Goal: Transaction & Acquisition: Purchase product/service

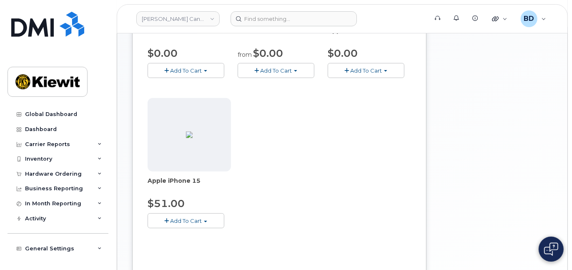
scroll to position [222, 0]
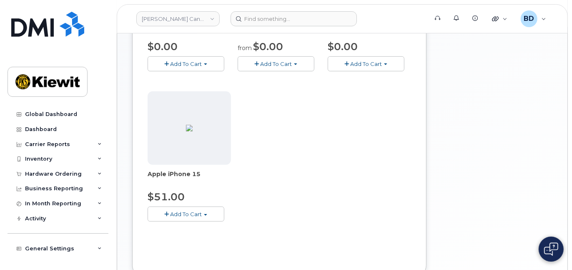
click at [175, 212] on span "Add To Cart" at bounding box center [186, 213] width 32 height 7
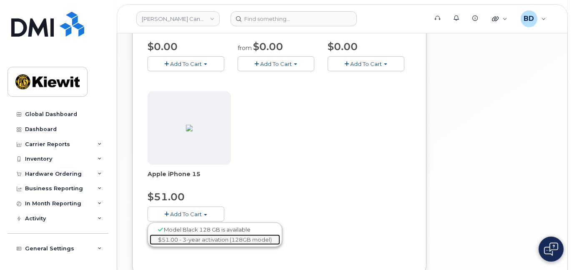
click at [182, 235] on link "$51.00 - 3-year activation (128GB model)" at bounding box center [215, 239] width 130 height 10
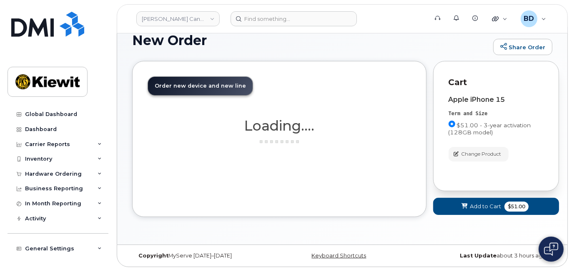
scroll to position [122, 0]
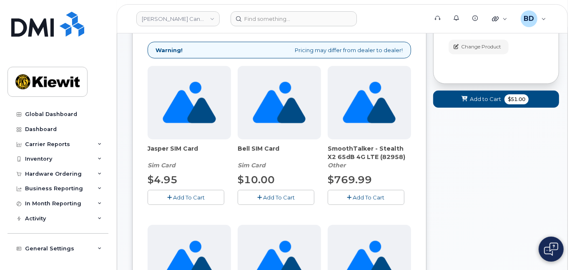
click at [332, 82] on div at bounding box center [368, 102] width 83 height 73
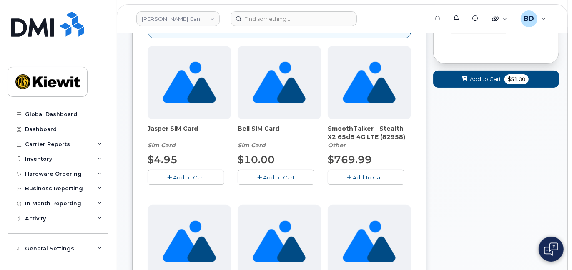
scroll to position [0, 0]
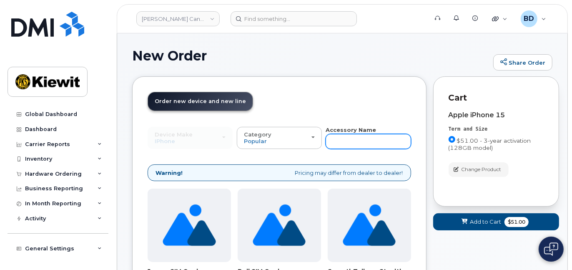
click at [355, 140] on input "text" at bounding box center [367, 141] width 85 height 15
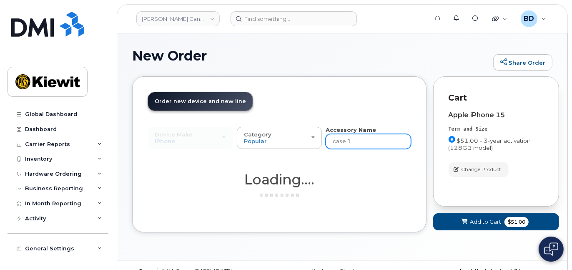
type input "case 15"
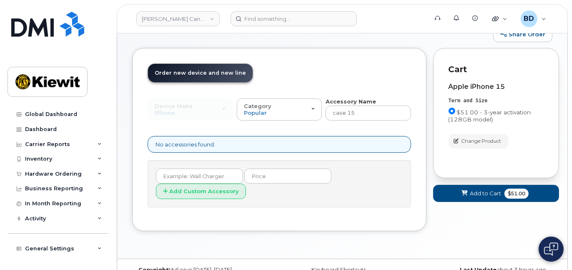
scroll to position [42, 0]
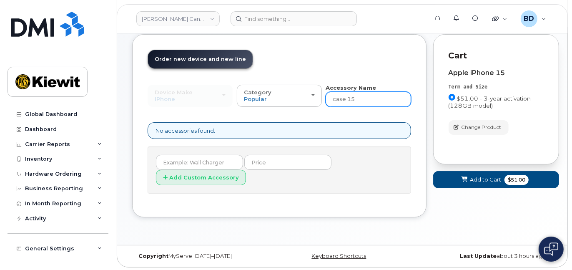
drag, startPoint x: 347, startPoint y: 100, endPoint x: 355, endPoint y: 98, distance: 8.3
click at [355, 98] on input "case 15" at bounding box center [367, 99] width 85 height 15
type input "case"
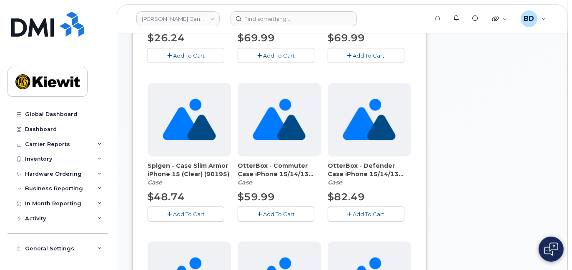
scroll to position [264, 0]
click at [272, 215] on button "Add To Cart" at bounding box center [275, 213] width 77 height 15
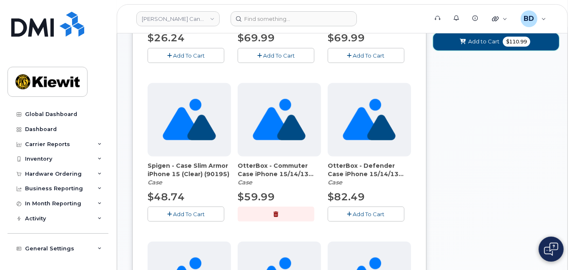
click at [455, 40] on button "Add to Cart $110.99" at bounding box center [496, 41] width 126 height 17
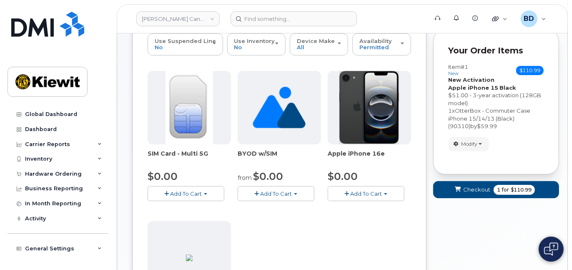
scroll to position [115, 0]
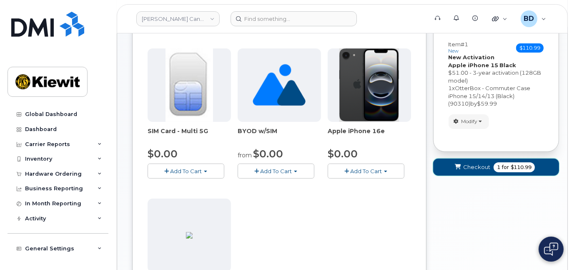
click at [472, 165] on span "Checkout" at bounding box center [476, 167] width 27 height 8
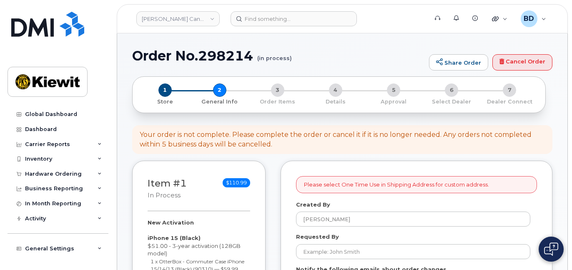
select select
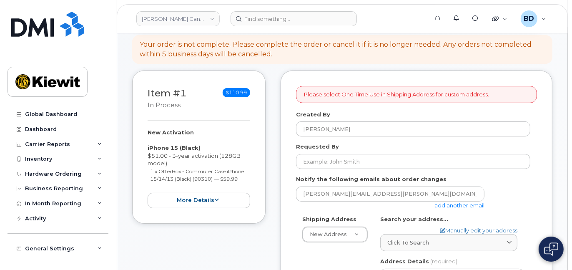
scroll to position [111, 0]
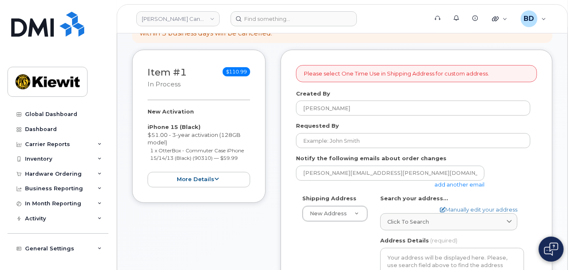
click at [462, 183] on link "add another email" at bounding box center [459, 184] width 50 height 7
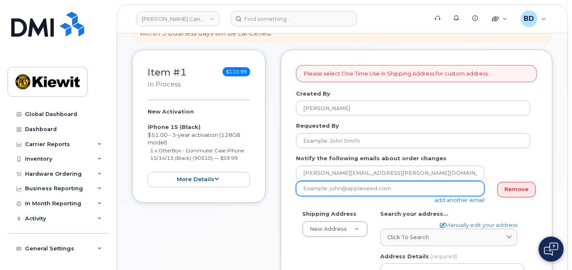
click at [310, 184] on input "email" at bounding box center [390, 188] width 188 height 15
paste input "jasmine.smith@kiewit.com"
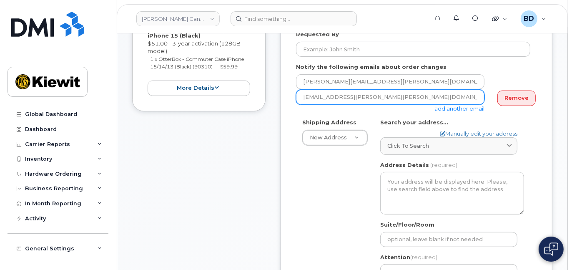
scroll to position [222, 0]
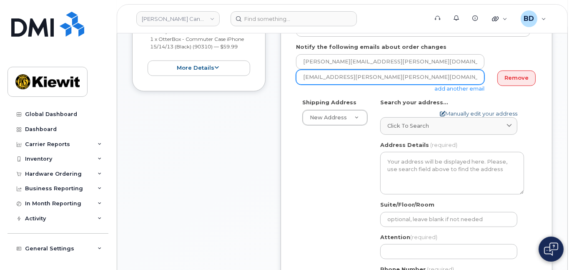
type input "jasmine.smith@kiewit.com"
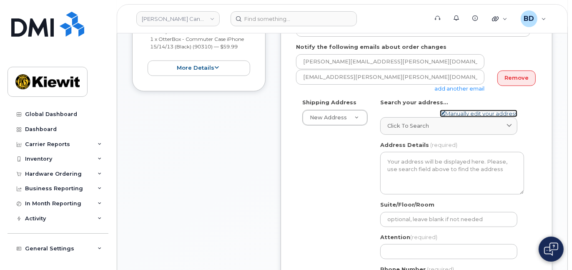
click at [456, 113] on link "Manually edit your address" at bounding box center [478, 114] width 77 height 8
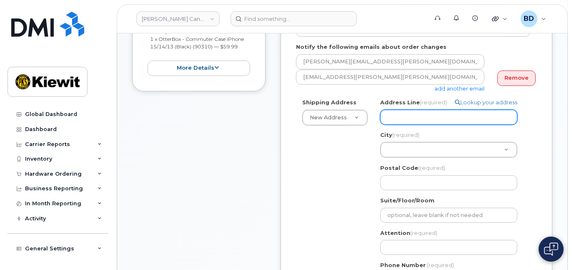
click at [405, 112] on input "Address Line (required)" at bounding box center [448, 117] width 137 height 15
paste input "3055 boul. St-Martin O"
select select
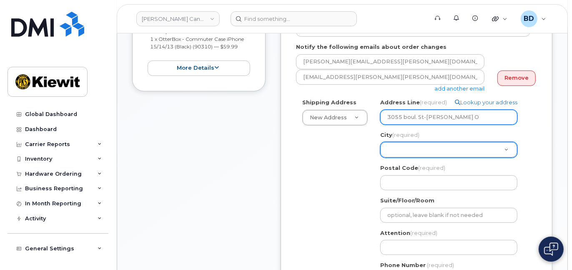
type input "3055 boul. St-Martin O"
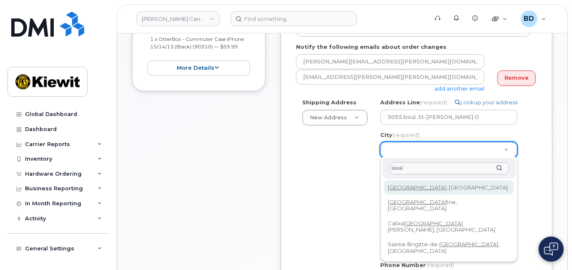
type input "laval"
select select
type input "5764"
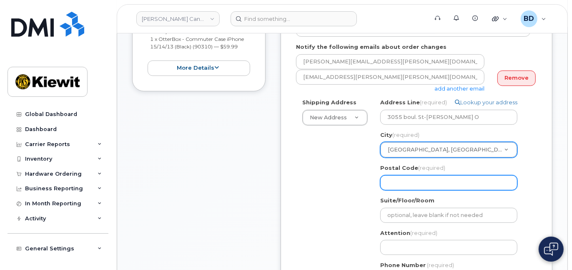
click at [391, 181] on input "Postal Code (required)" at bounding box center [448, 182] width 137 height 15
paste input "QC H7T 0J3"
select select
type input "QC H7T 0J3"
drag, startPoint x: 395, startPoint y: 185, endPoint x: 369, endPoint y: 185, distance: 25.8
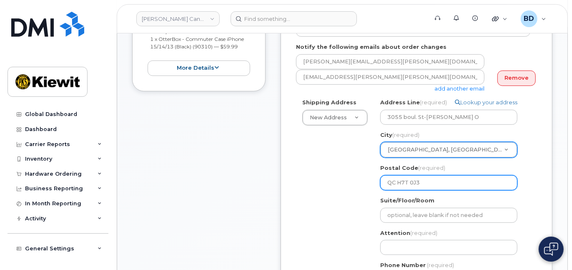
click at [371, 184] on div "Shipping Address New Address New Address 200 10333 Southport Road SW 200 10333 …" at bounding box center [413, 195] width 234 height 195
select select
type input "H7T 0J3"
click at [401, 180] on input "H7T 0J3" at bounding box center [448, 182] width 137 height 15
select select
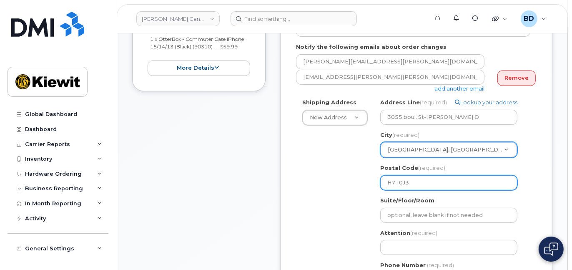
scroll to position [277, 0]
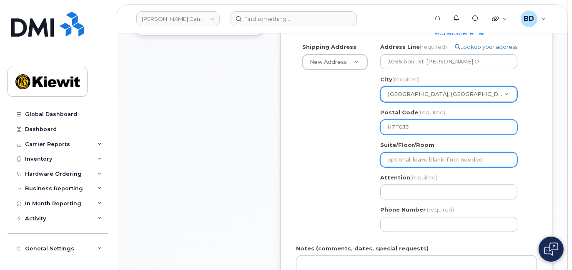
type input "H7T0J3"
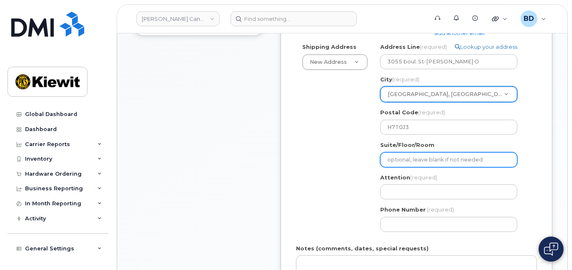
click at [392, 152] on input "Suite/Floor/Room" at bounding box center [448, 159] width 137 height 15
type input "Suite 200"
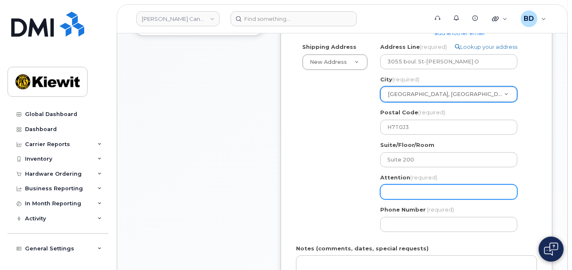
click at [391, 190] on input "Attention (required)" at bounding box center [448, 191] width 137 height 15
select select
type input "V"
select select
type input "Va"
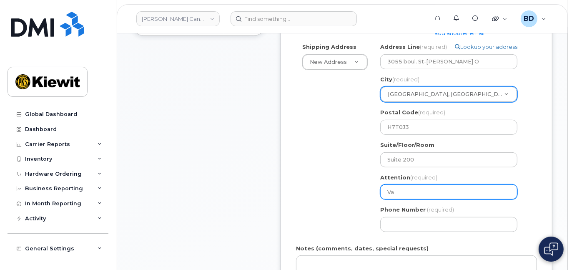
select select
type input "Val"
select select
type input "Vale"
select select
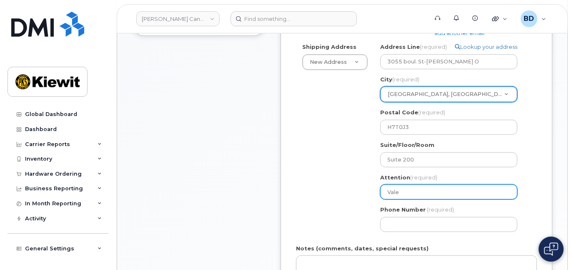
type input "Valer"
select select
type input "Valeri"
select select
type input "Valerie"
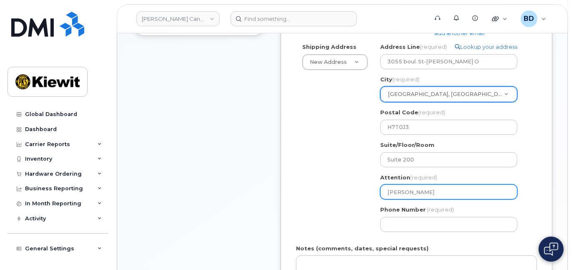
select select
type input "Valerie A"
select select
type input "Valerie Au"
select select
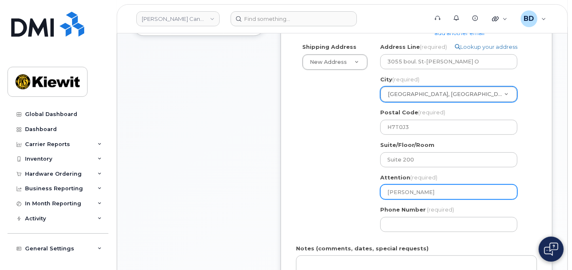
type input "Valerie Auc"
select select
type input "Valerie Aucl"
select select
type input "Valerie Aucla"
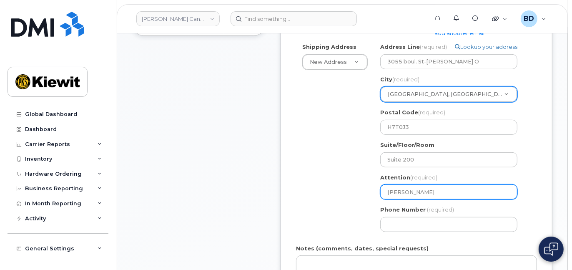
select select
type input "Valerie Auclai"
select select
type input "Valerie Auclair"
select select
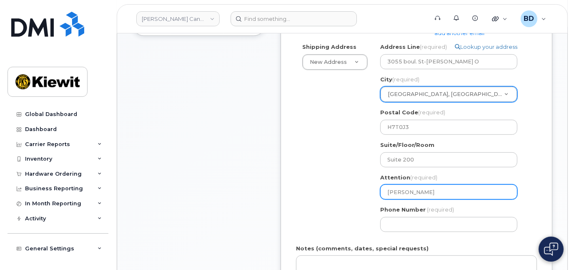
type input "Valerie Auclair/"
select select
type input "Valerie Auclair/C"
select select
type input "Valerie Auclair/Ca"
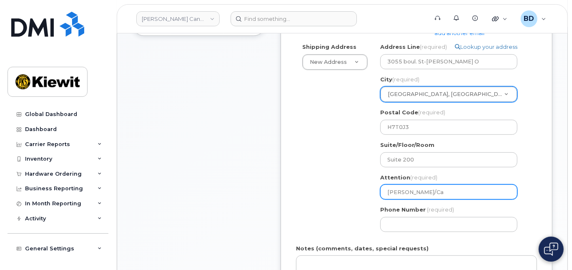
select select
type input "Valerie Auclair/Cat"
select select
type input "Valerie Auclair/Cath"
select select
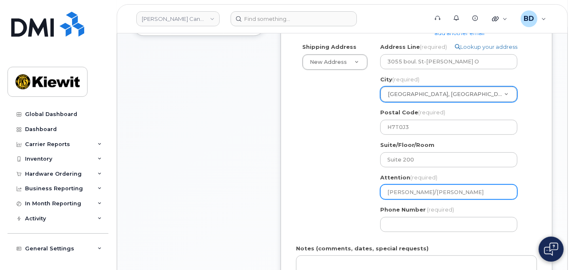
type input "Valerie Auclair/Cathy"
select select
type input "Valerie Auclair/Cathy O"
select select
type input "Valerie Auclair/Cathy Oe"
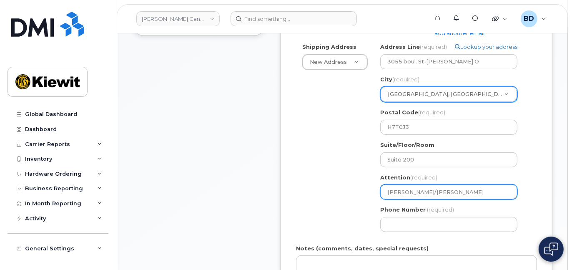
select select
type input "Valerie Auclair/Cathy O"
select select
type input "Valerie Auclair/Cathy Ou"
select select
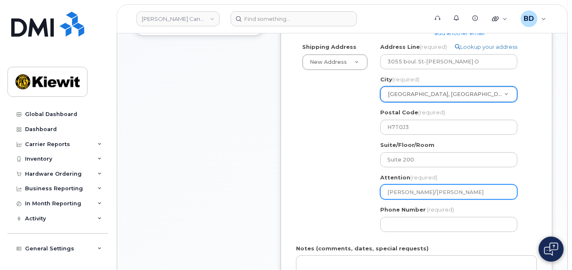
type input "Valerie Auclair/Cathy Oue"
select select
type input "Valerie Auclair/Cathy Ouel"
select select
type input "Valerie Auclair/Cathy Ouell"
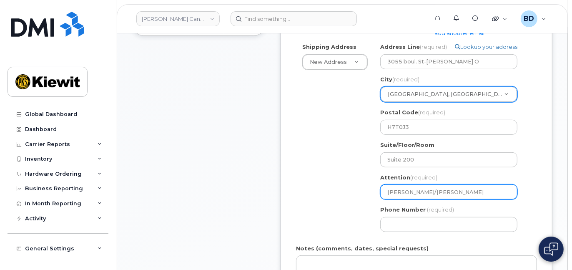
select select
type input "Valerie Auclair/Cathy Ouelle"
select select
type input "[PERSON_NAME]/[PERSON_NAME]"
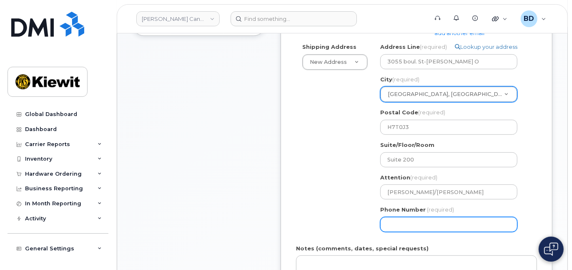
click at [393, 223] on input "Phone Number" at bounding box center [448, 224] width 137 height 15
type input "8777727707"
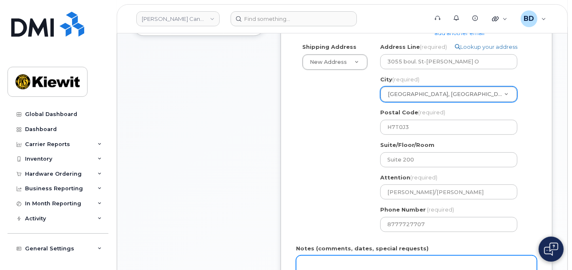
select select
type textarea "Please Ship ASAP"
type input "Omaha"
type textarea "Please Ship ASAP"
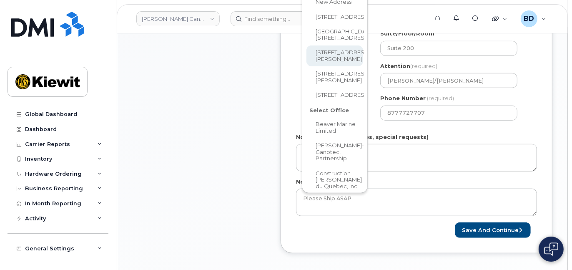
scroll to position [223, 0]
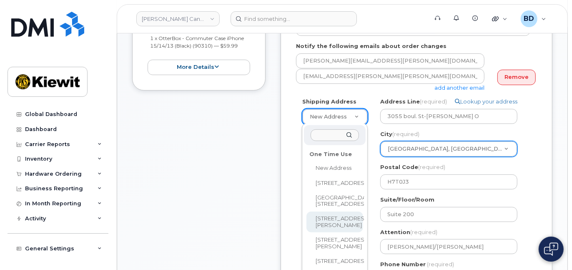
click at [397, 164] on form "Please select One Time Use in Shipping Address for custom address. Created By B…" at bounding box center [416, 178] width 241 height 450
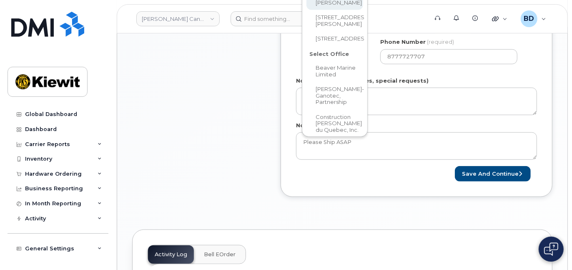
scroll to position [7, 0]
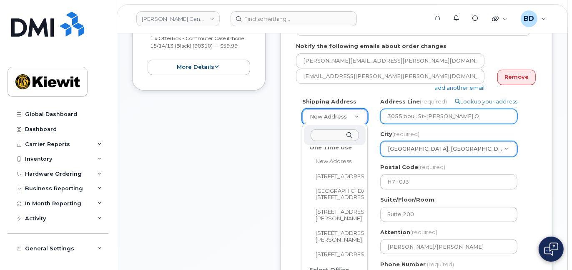
click at [469, 115] on form "Please select One Time Use in Shipping Address for custom address. Created By B…" at bounding box center [416, 178] width 241 height 450
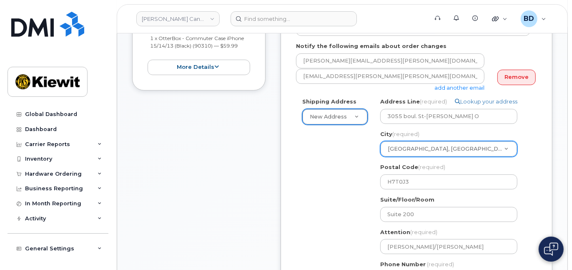
drag, startPoint x: 351, startPoint y: 108, endPoint x: 356, endPoint y: 106, distance: 6.0
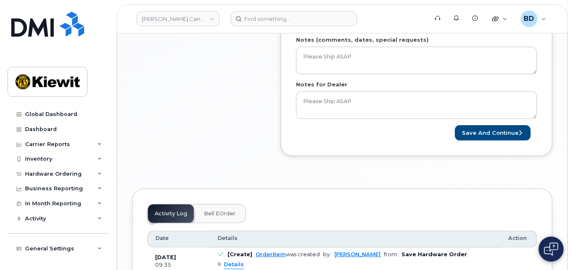
scroll to position [501, 0]
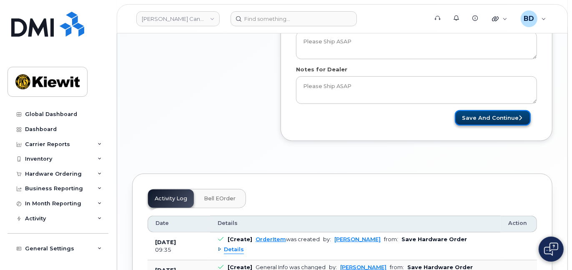
click at [494, 115] on button "Save and Continue" at bounding box center [493, 117] width 76 height 15
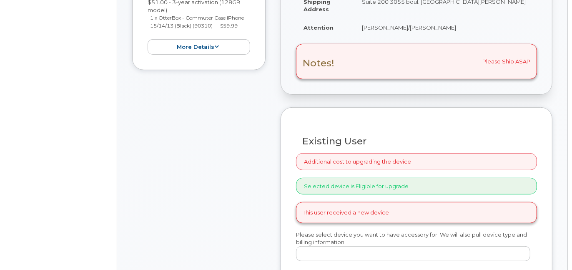
scroll to position [222, 0]
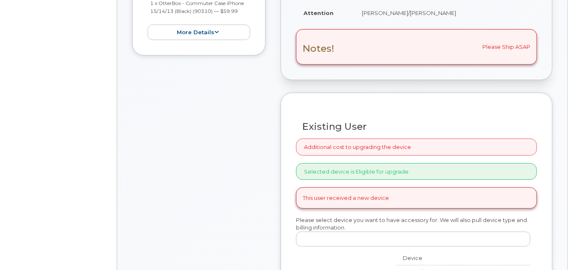
radio input "true"
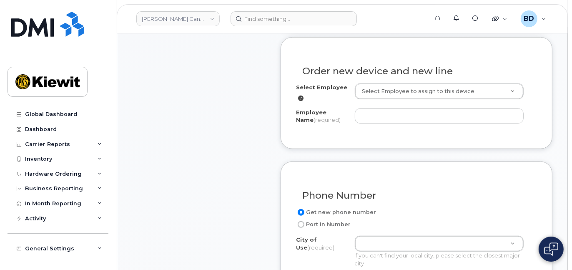
scroll to position [333, 0]
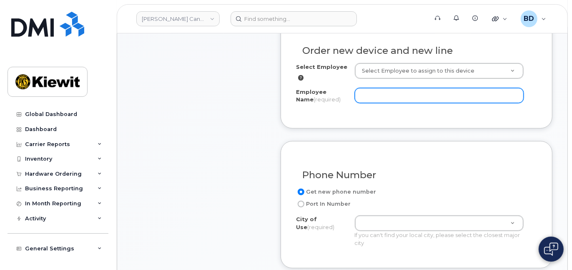
click at [383, 97] on input "Employee Name (required)" at bounding box center [439, 95] width 169 height 15
paste input "Cathy.Ouellet"
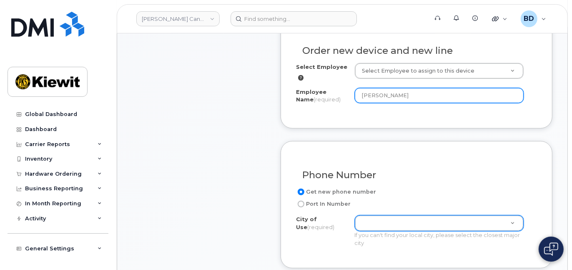
type input "[PERSON_NAME]"
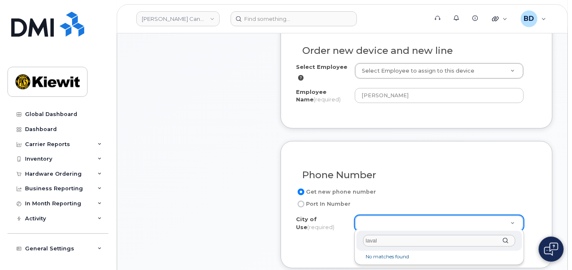
drag, startPoint x: 378, startPoint y: 240, endPoint x: 354, endPoint y: 236, distance: 24.5
click at [354, 236] on div "laval No matches found" at bounding box center [439, 247] width 170 height 36
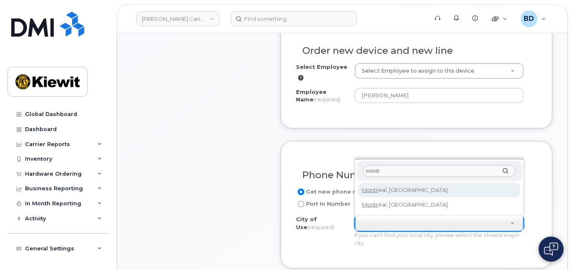
type input "montr"
type input "7229"
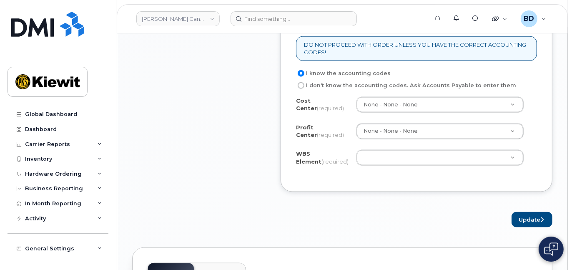
scroll to position [722, 0]
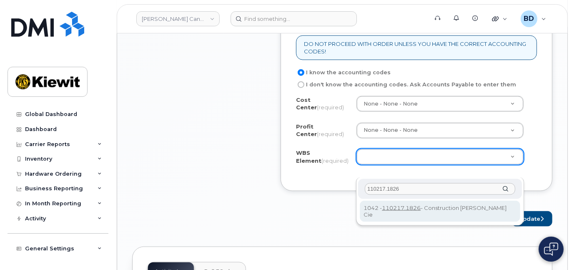
type input "110217.1826"
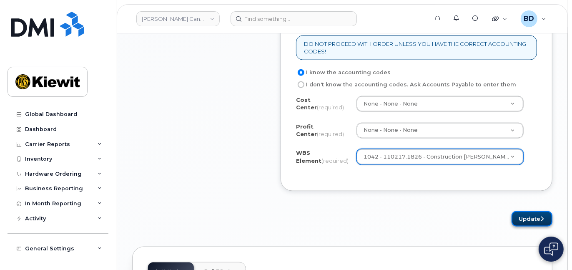
click at [523, 226] on button "Update" at bounding box center [531, 218] width 41 height 15
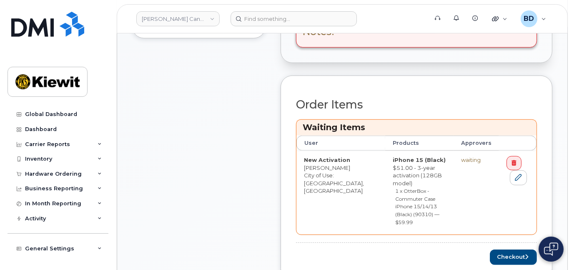
scroll to position [333, 0]
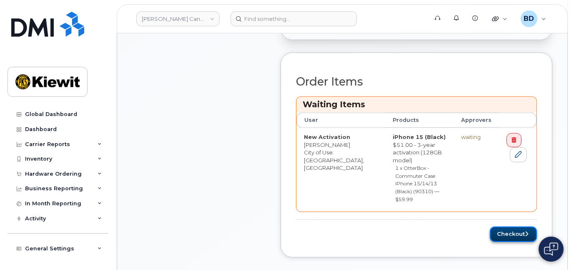
click at [508, 226] on button "Checkout" at bounding box center [513, 233] width 47 height 15
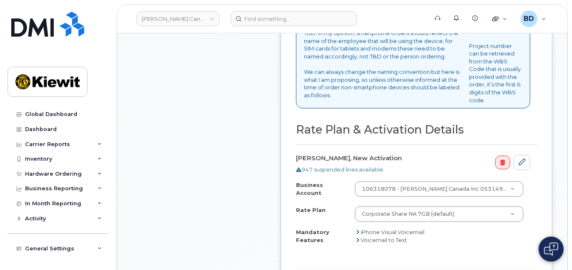
scroll to position [389, 0]
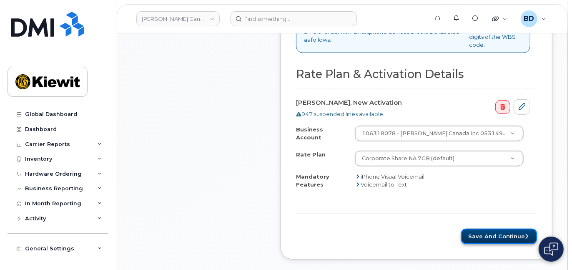
click at [498, 230] on button "Save and Continue" at bounding box center [499, 235] width 76 height 15
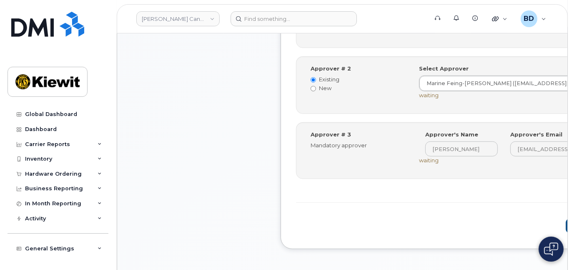
scroll to position [444, 0]
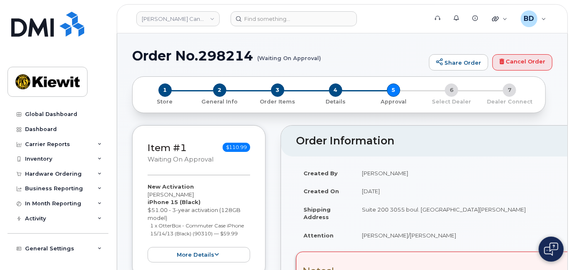
click at [223, 54] on h1 "Order No.298214 (Waiting On Approval)" at bounding box center [278, 55] width 292 height 15
copy h1 "298214"
